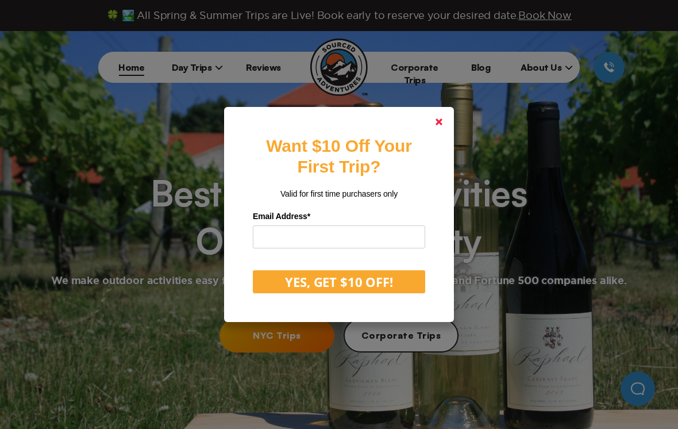
click at [439, 136] on link at bounding box center [439, 122] width 28 height 28
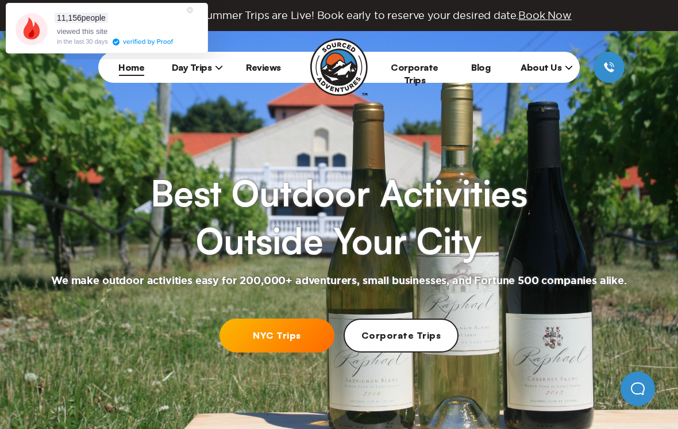
click at [191, 11] on icon at bounding box center [190, 10] width 6 height 6
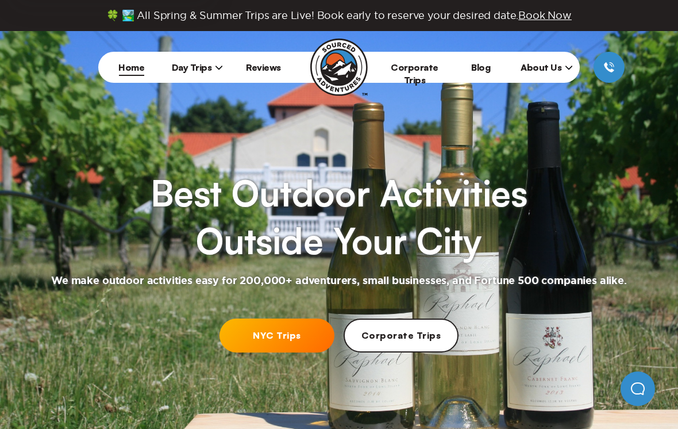
click at [199, 67] on span "Day Trips" at bounding box center [198, 66] width 52 height 11
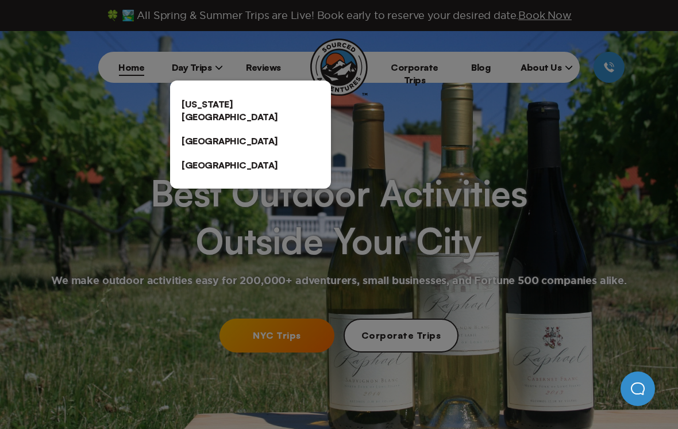
click at [214, 106] on link "[US_STATE][GEOGRAPHIC_DATA]" at bounding box center [250, 110] width 161 height 37
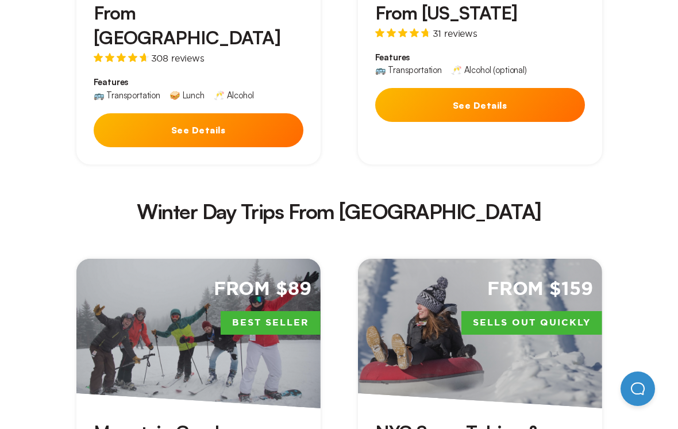
scroll to position [2309, 0]
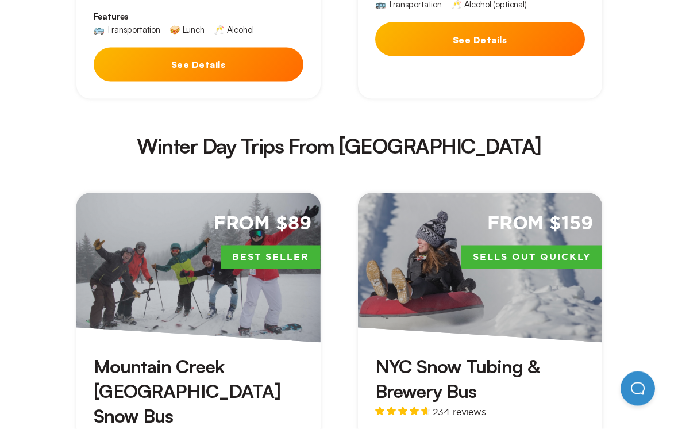
scroll to position [2382, 0]
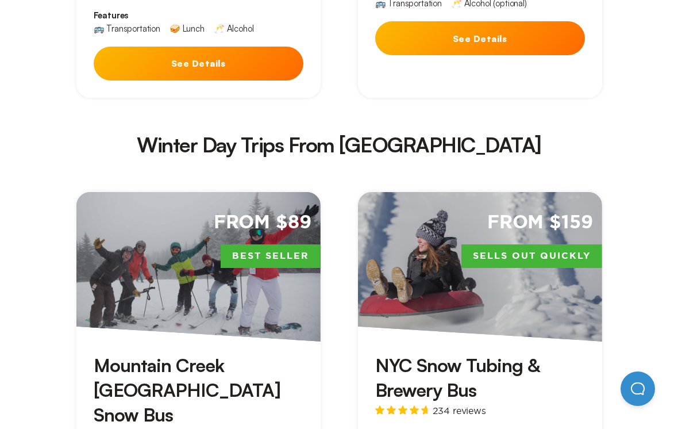
click at [133, 192] on div "From $89 Best Seller" at bounding box center [198, 266] width 244 height 149
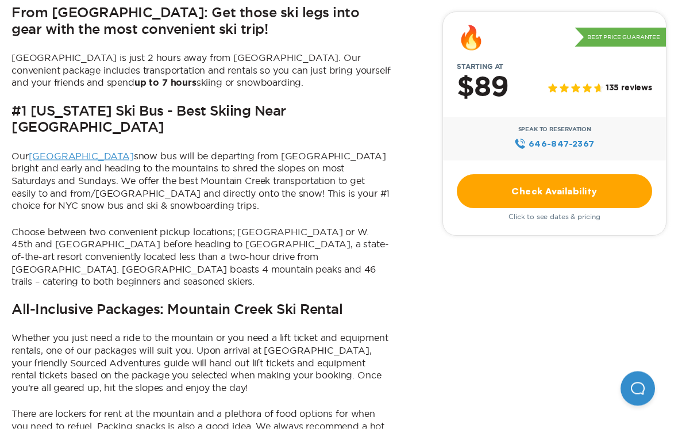
scroll to position [559, 0]
click at [527, 190] on link "Check Availability" at bounding box center [554, 191] width 195 height 34
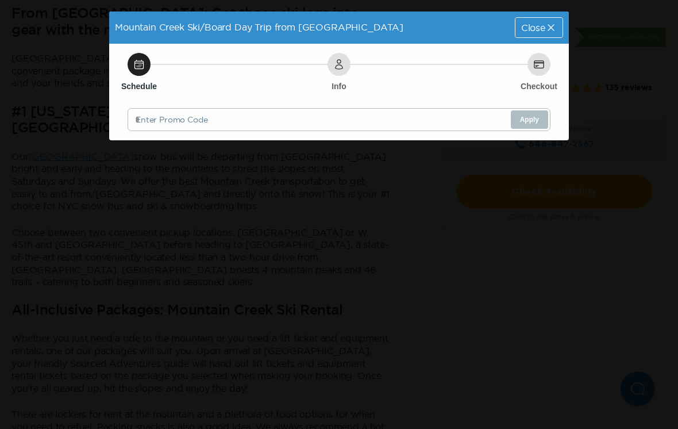
scroll to position [0, 0]
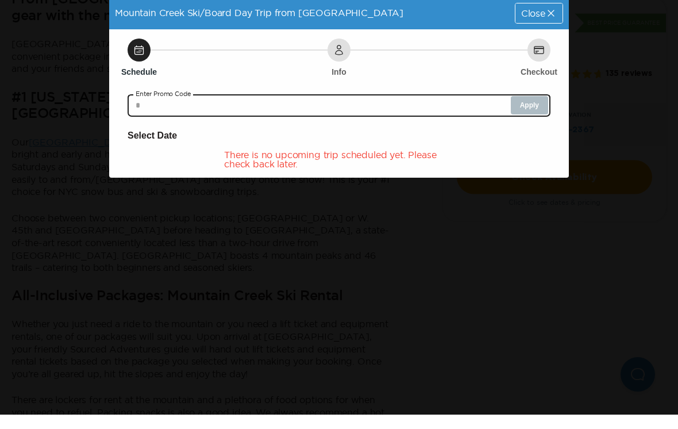
click at [182, 108] on input "text" at bounding box center [339, 119] width 423 height 23
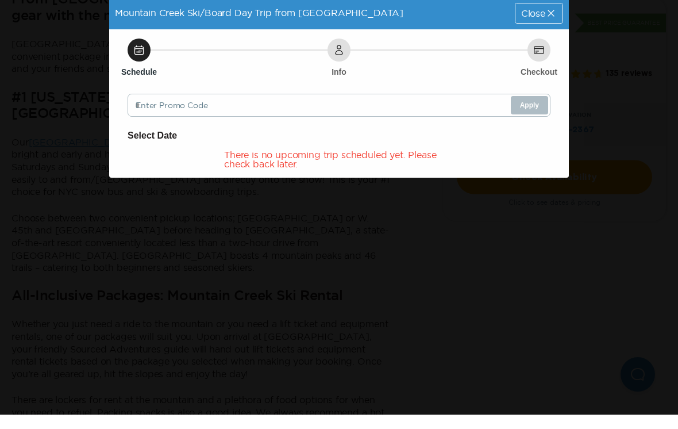
click at [211, 142] on h6 "Select Date" at bounding box center [339, 149] width 423 height 15
click at [132, 53] on div "Schedule" at bounding box center [139, 64] width 23 height 23
click at [142, 59] on icon at bounding box center [138, 64] width 11 height 11
click at [158, 142] on h6 "Select Date" at bounding box center [339, 149] width 423 height 15
click at [157, 142] on h6 "Select Date" at bounding box center [339, 149] width 423 height 15
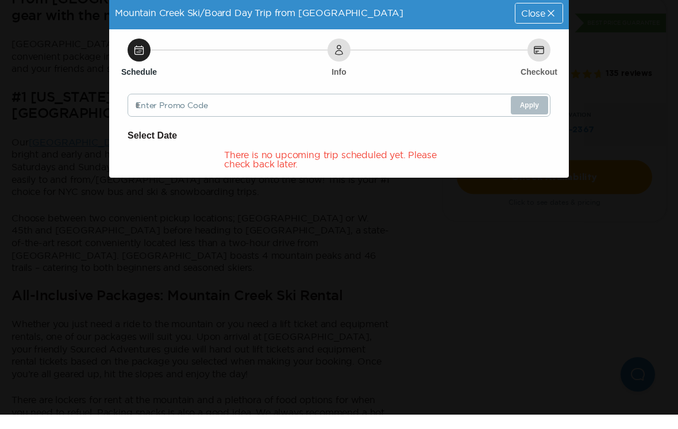
click at [158, 142] on h6 "Select Date" at bounding box center [339, 149] width 423 height 15
click at [220, 164] on div "There is no upcoming trip scheduled yet. Please check back later." at bounding box center [339, 173] width 423 height 18
click at [219, 164] on div "There is no upcoming trip scheduled yet. Please check back later." at bounding box center [339, 173] width 423 height 18
click at [352, 142] on h6 "Select Date" at bounding box center [339, 149] width 423 height 15
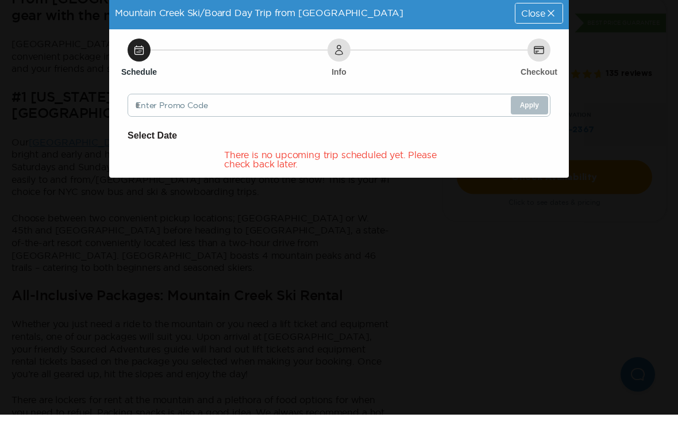
click at [542, 44] on div "Schedule Info Checkout Enter Promo Code Apply Select Date There is no upcoming …" at bounding box center [339, 118] width 460 height 148
click at [533, 23] on span "Close" at bounding box center [533, 27] width 24 height 9
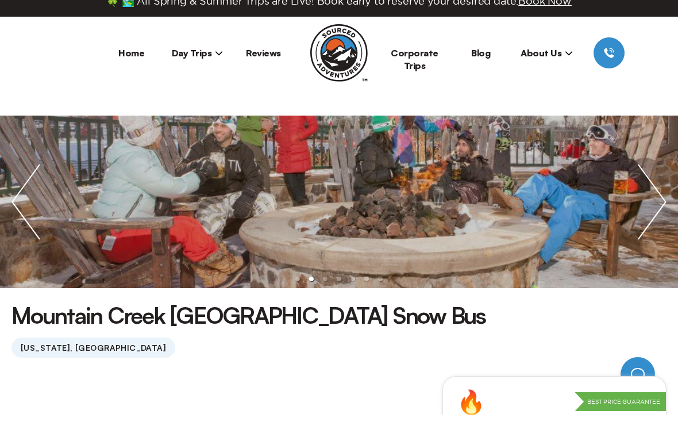
scroll to position [559, 0]
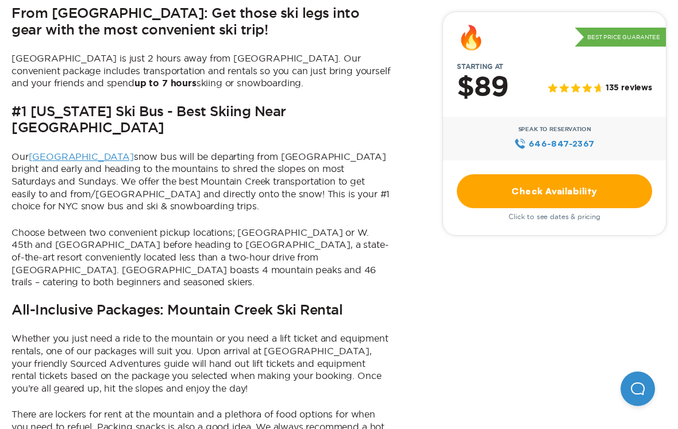
click at [544, 18] on div "🔥 Best Price Guarantee Starting at $89 135 reviews Speak to Reservation 646‍-84…" at bounding box center [554, 123] width 224 height 224
click at [557, 195] on link "Check Availability" at bounding box center [554, 191] width 195 height 34
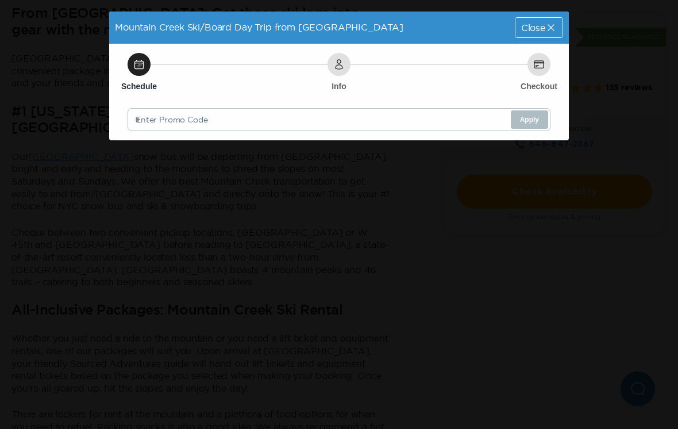
scroll to position [0, 0]
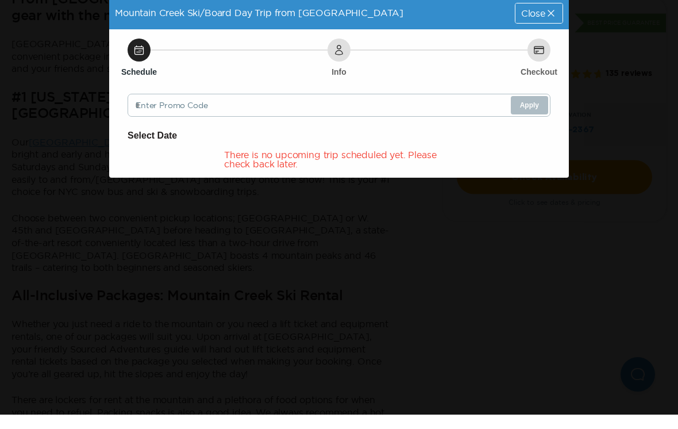
click at [546, 21] on div "Close" at bounding box center [538, 28] width 47 height 20
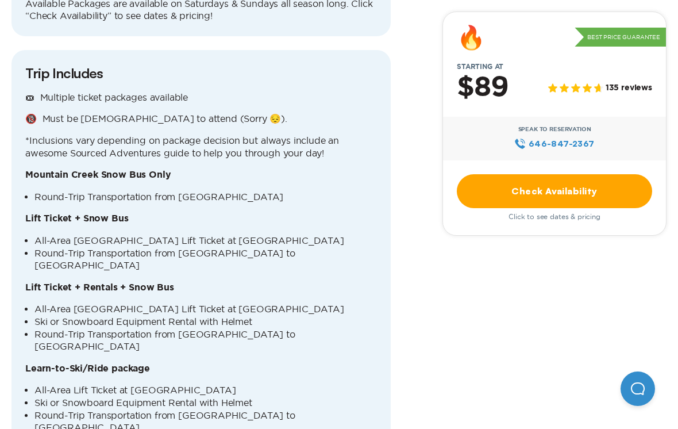
scroll to position [1282, 0]
click at [92, 214] on b "Lift Ticket + Snow Bus" at bounding box center [76, 218] width 103 height 9
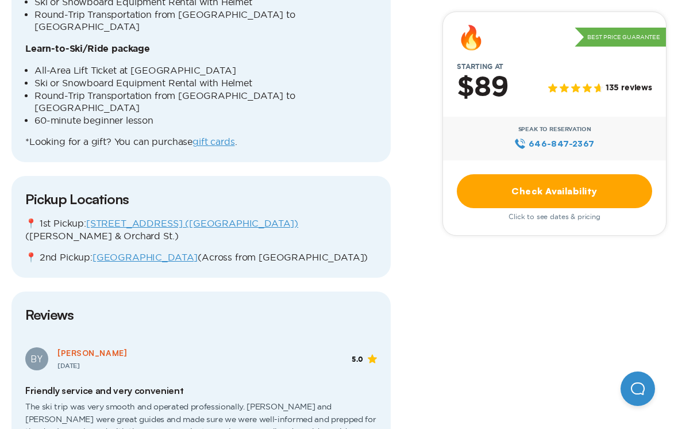
scroll to position [1601, 0]
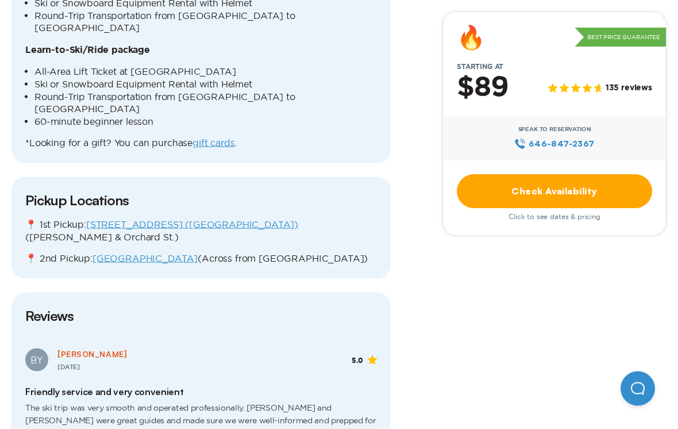
click at [530, 186] on link "Check Availability" at bounding box center [554, 191] width 195 height 34
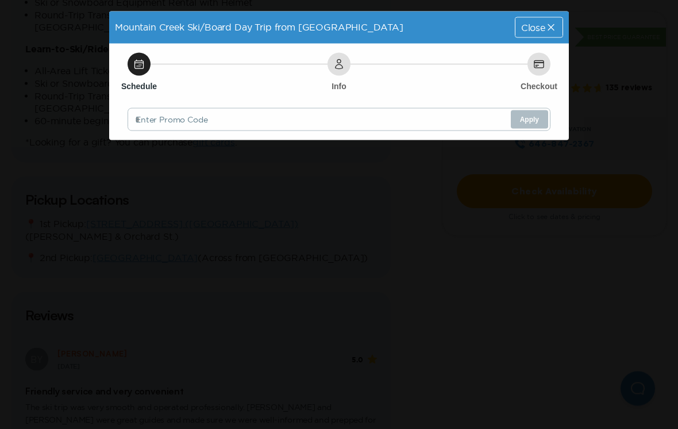
scroll to position [0, 0]
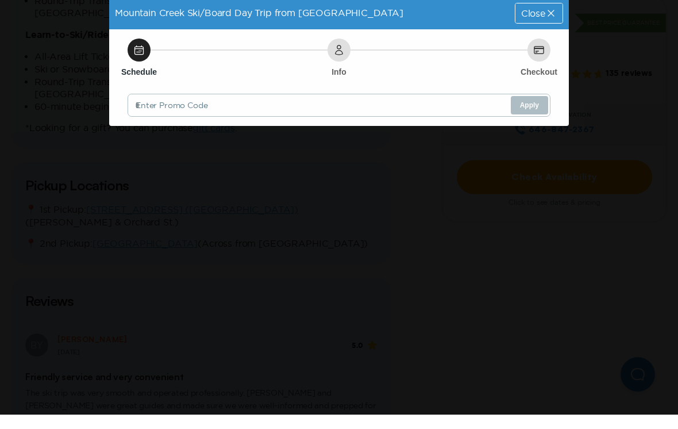
click at [530, 186] on div "Mountain Creek Ski/Board Day Trip from [GEOGRAPHIC_DATA] Close Schedule Info Ch…" at bounding box center [339, 214] width 678 height 429
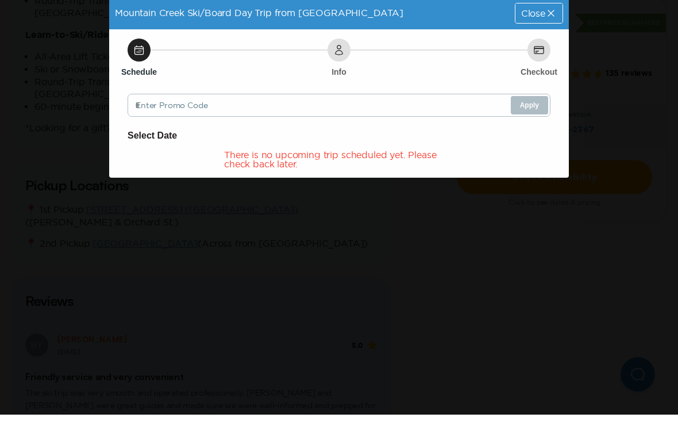
click at [480, 198] on div "Mountain Creek Ski/Board Day Trip from [GEOGRAPHIC_DATA] Close Schedule Info Ch…" at bounding box center [339, 214] width 678 height 429
click at [458, 164] on div "There is no upcoming trip scheduled yet. Please check back later." at bounding box center [339, 173] width 423 height 18
click at [534, 18] on div "Close" at bounding box center [538, 28] width 47 height 20
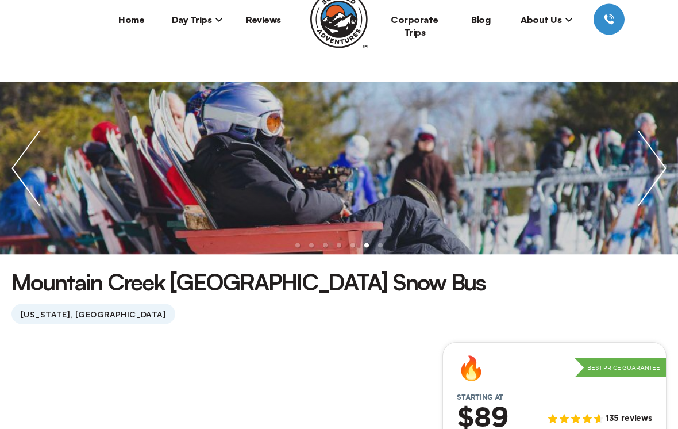
scroll to position [48, 0]
